Goal: Navigation & Orientation: Find specific page/section

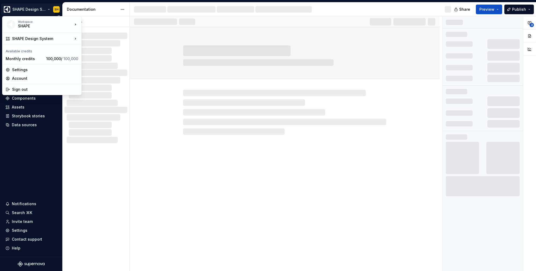
click at [30, 7] on html "SHAPE Design System SH Version Current draft Home Documentation Analytics Code …" at bounding box center [268, 135] width 536 height 271
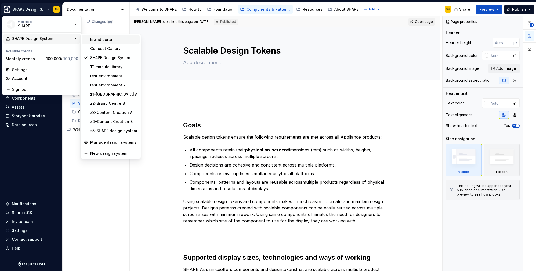
click at [110, 39] on div "Brand portal" at bounding box center [113, 39] width 47 height 5
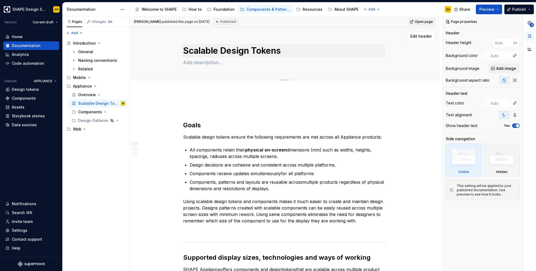
type textarea "*"
